Goal: Task Accomplishment & Management: Use online tool/utility

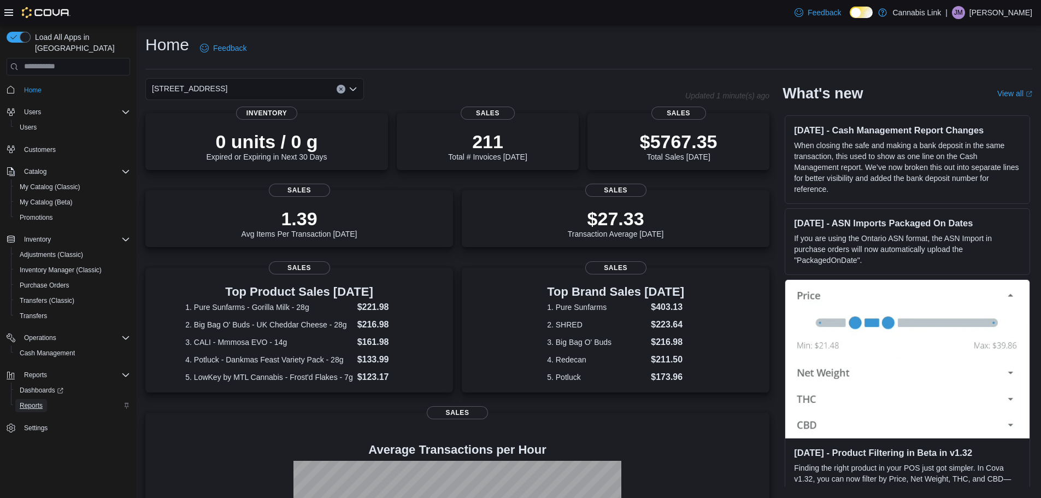
click at [40, 401] on span "Reports" at bounding box center [31, 405] width 23 height 9
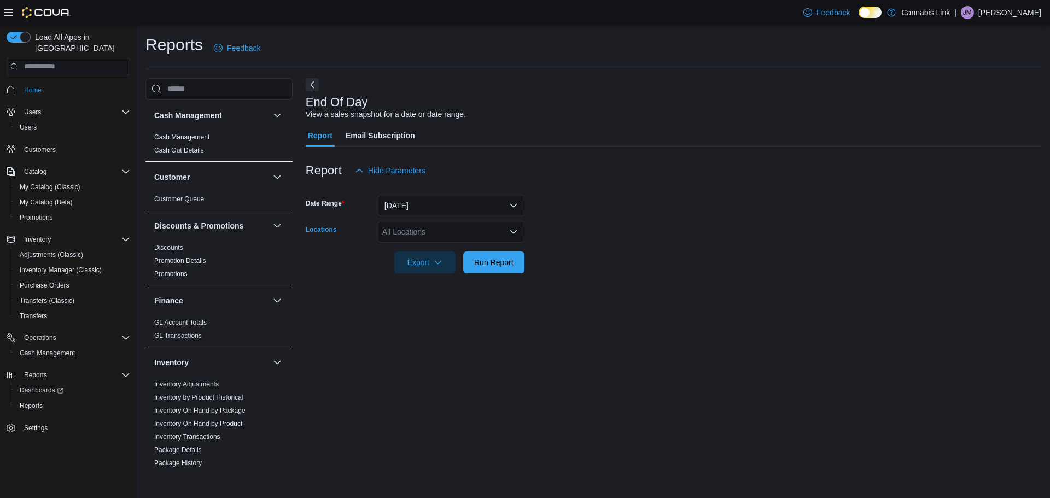
click at [432, 221] on div "All Locations" at bounding box center [451, 232] width 147 height 22
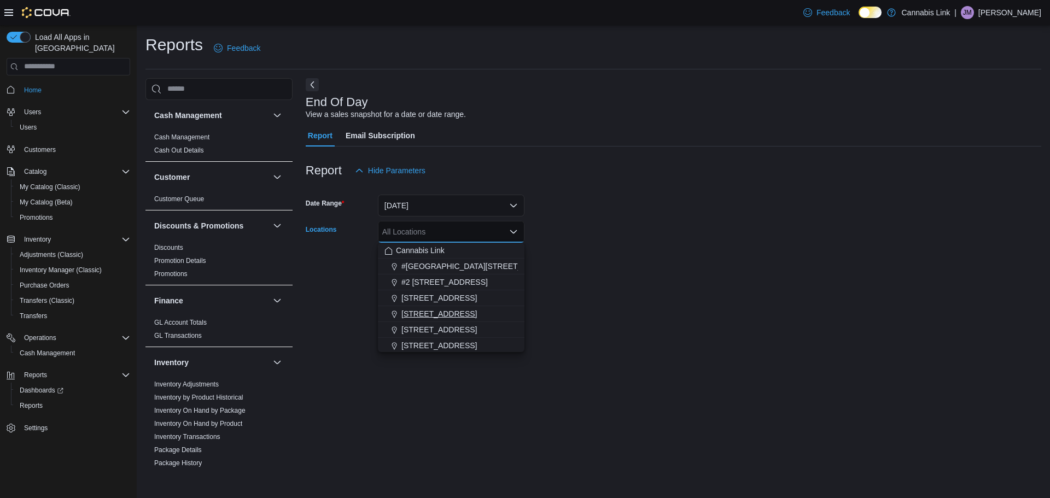
click at [457, 311] on span "[STREET_ADDRESS]" at bounding box center [438, 313] width 75 height 11
click at [595, 250] on div at bounding box center [673, 247] width 735 height 9
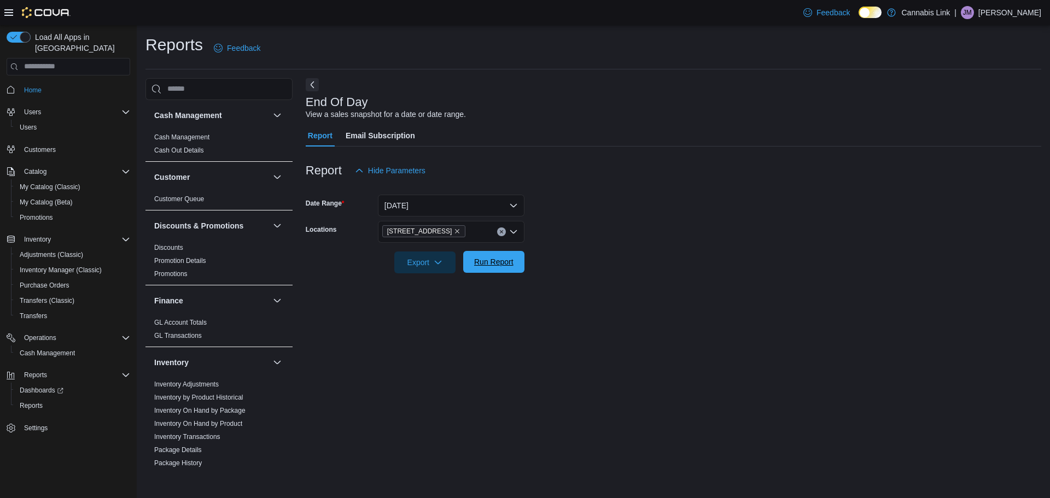
click at [493, 260] on span "Run Report" at bounding box center [493, 261] width 39 height 11
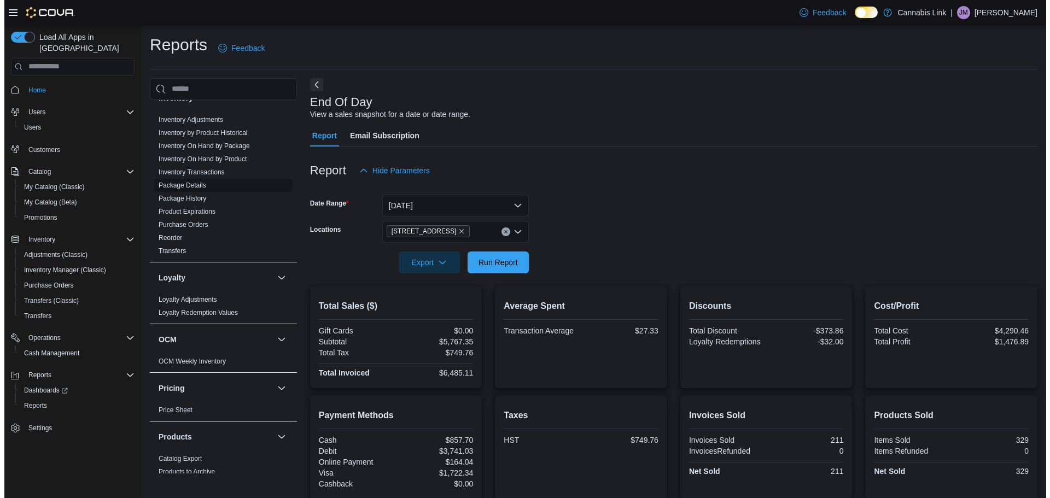
scroll to position [383, 0]
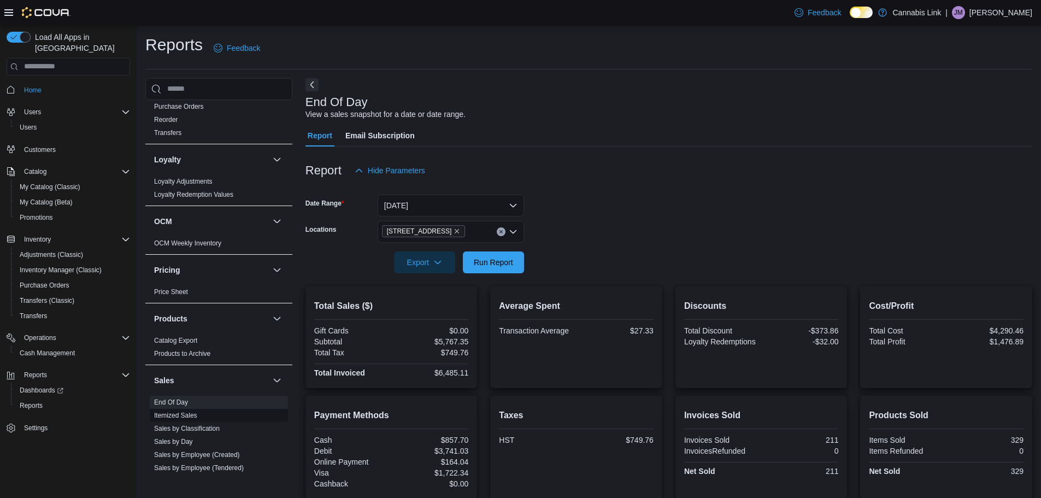
click at [201, 414] on span "Itemized Sales" at bounding box center [219, 415] width 138 height 13
click at [181, 412] on link "Itemized Sales" at bounding box center [175, 416] width 43 height 8
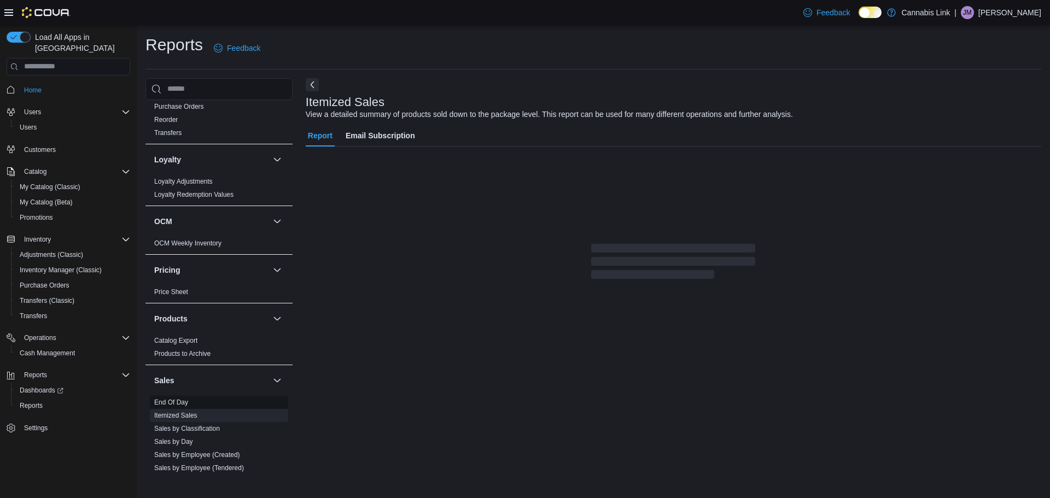
click at [178, 405] on link "End Of Day" at bounding box center [171, 403] width 34 height 8
